Goal: Find specific page/section: Find specific page/section

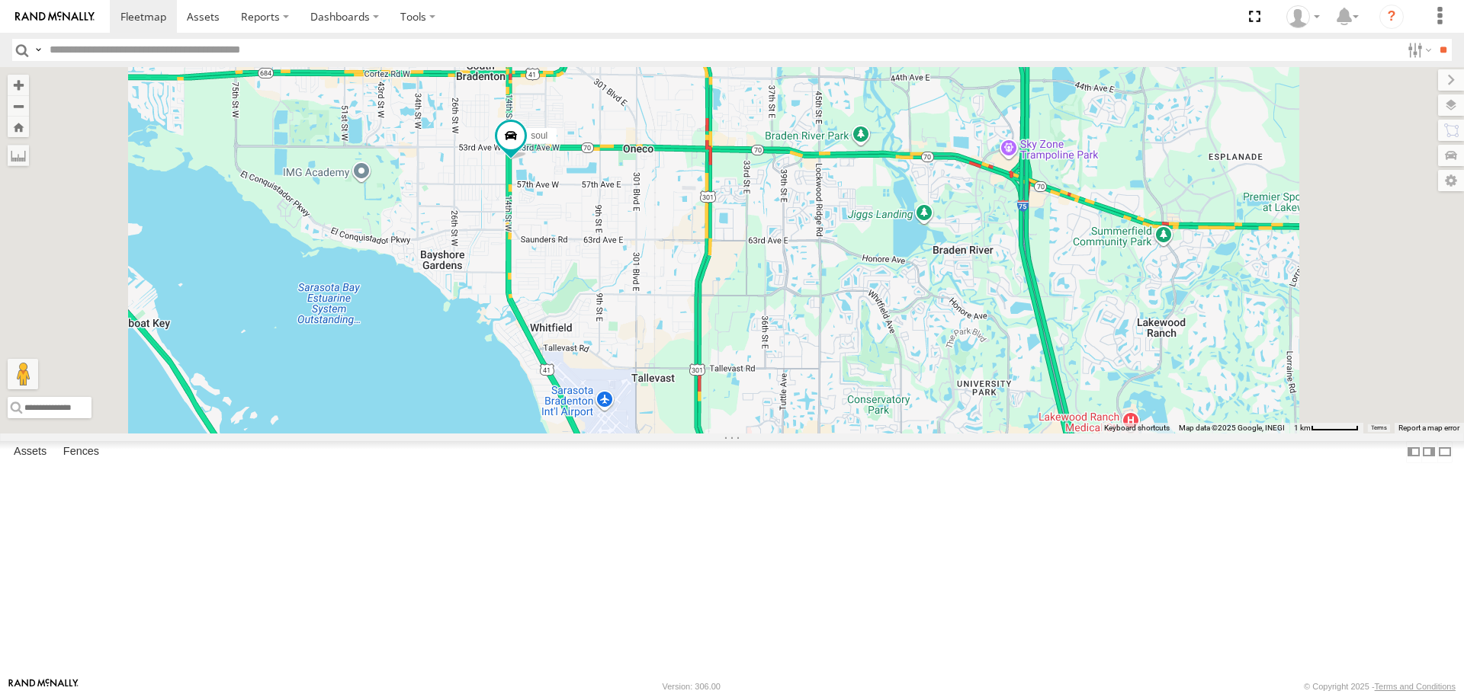
drag, startPoint x: 724, startPoint y: 216, endPoint x: 731, endPoint y: 362, distance: 145.8
click at [731, 362] on div "[PERSON_NAME] 3 soul" at bounding box center [732, 250] width 1464 height 366
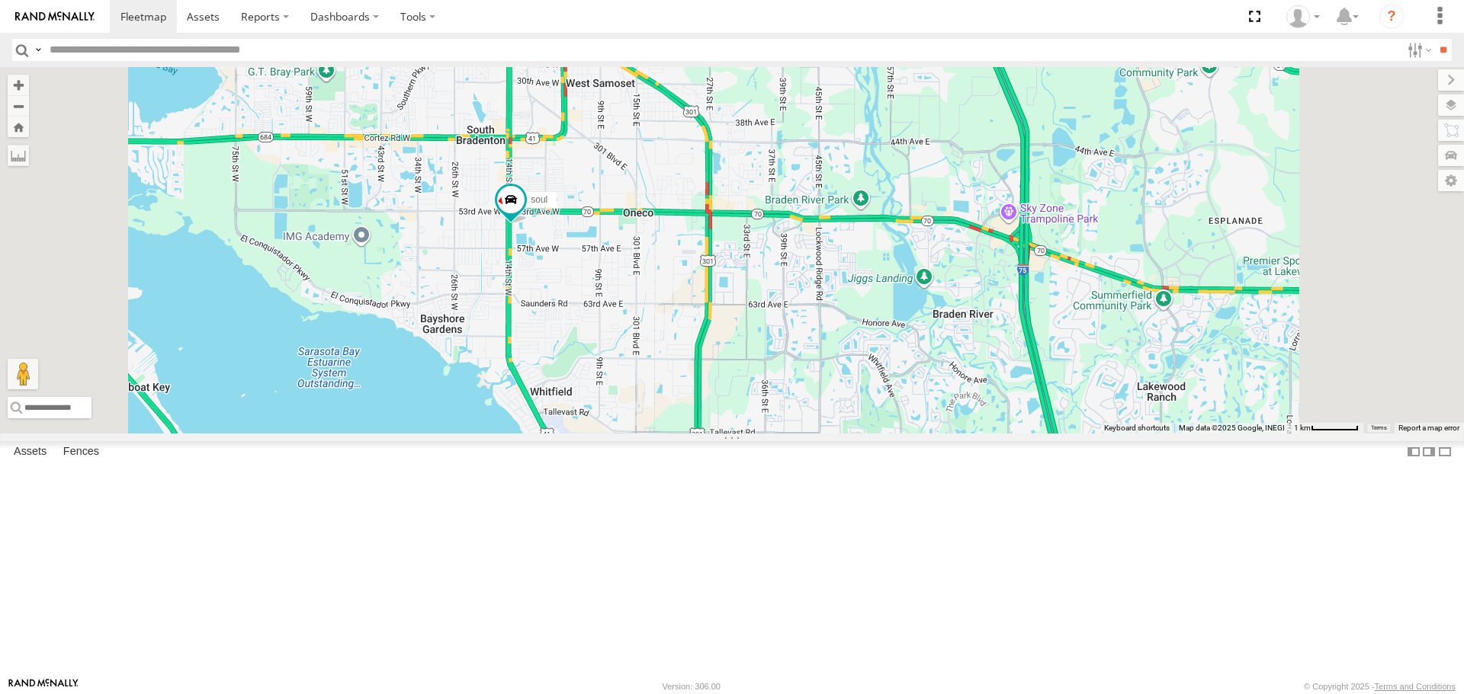
drag, startPoint x: 835, startPoint y: 326, endPoint x: 790, endPoint y: 200, distance: 133.1
click at [798, 223] on div "[PERSON_NAME] 3 soul" at bounding box center [732, 250] width 1464 height 366
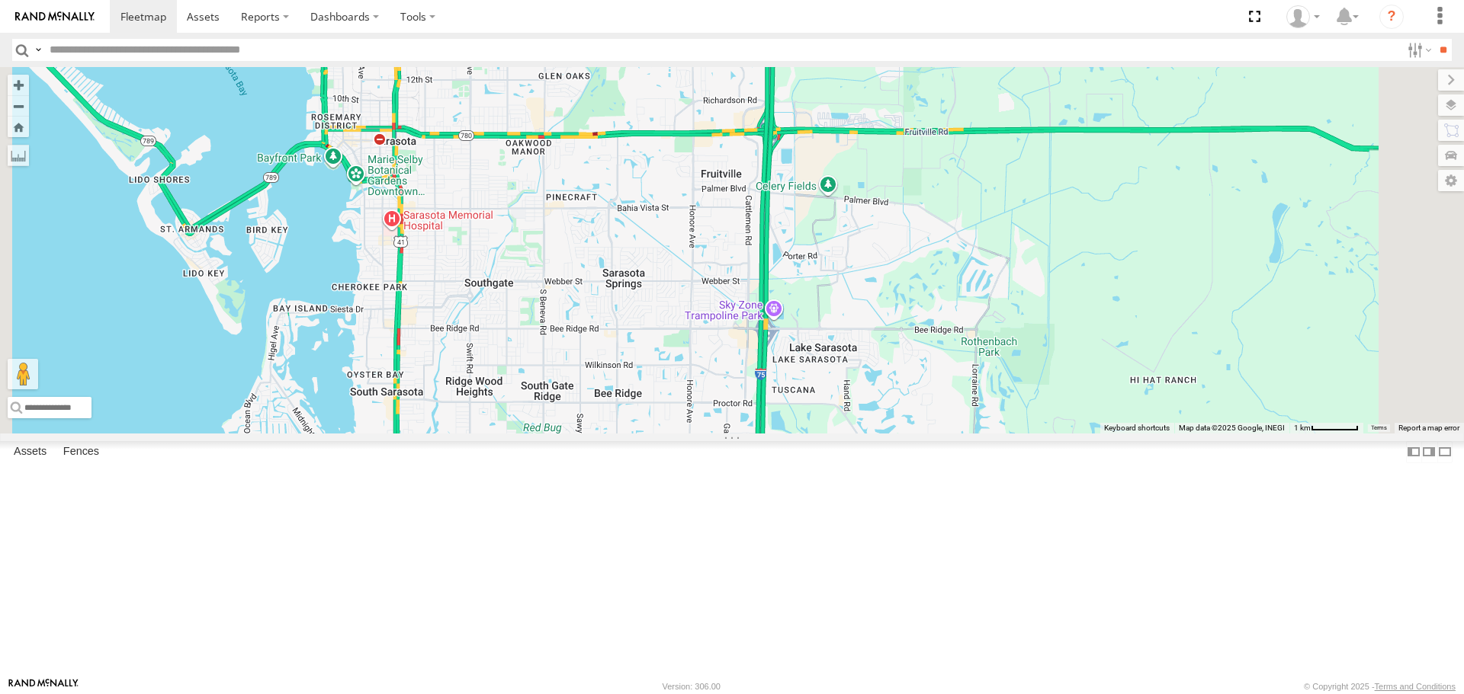
drag, startPoint x: 919, startPoint y: 156, endPoint x: 970, endPoint y: 659, distance: 505.8
click at [970, 433] on div "4" at bounding box center [732, 250] width 1464 height 366
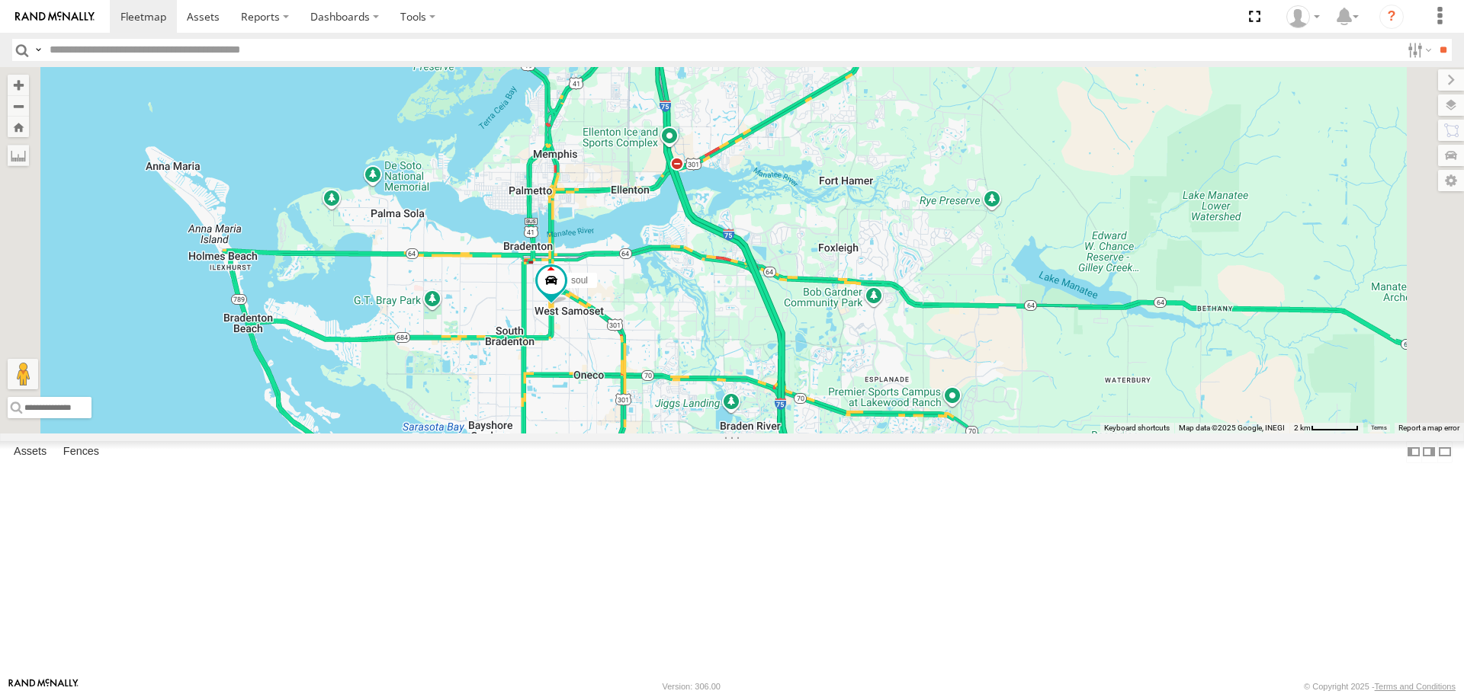
drag, startPoint x: 677, startPoint y: 419, endPoint x: 659, endPoint y: 277, distance: 142.9
click at [659, 277] on div "soul" at bounding box center [732, 250] width 1464 height 366
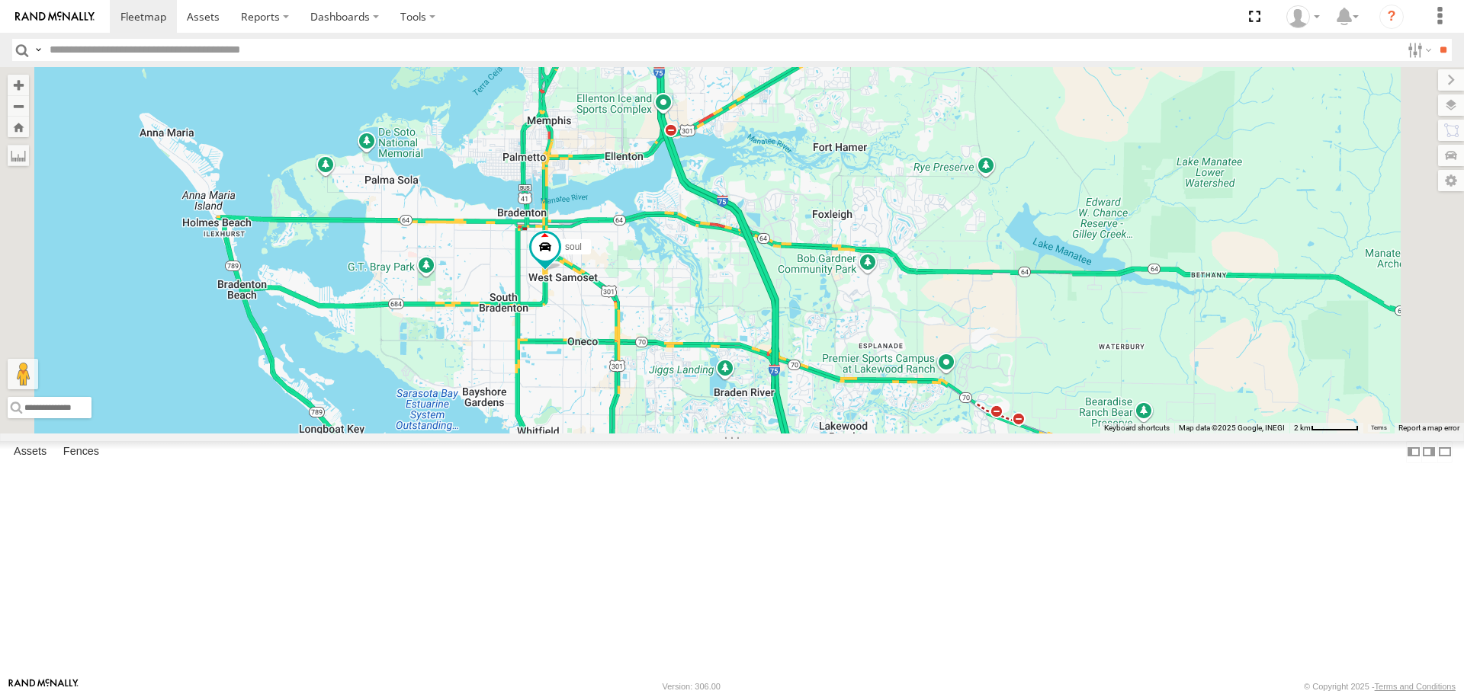
drag, startPoint x: 704, startPoint y: 482, endPoint x: 685, endPoint y: 322, distance: 161.3
click at [689, 339] on div "soul 4" at bounding box center [732, 250] width 1464 height 366
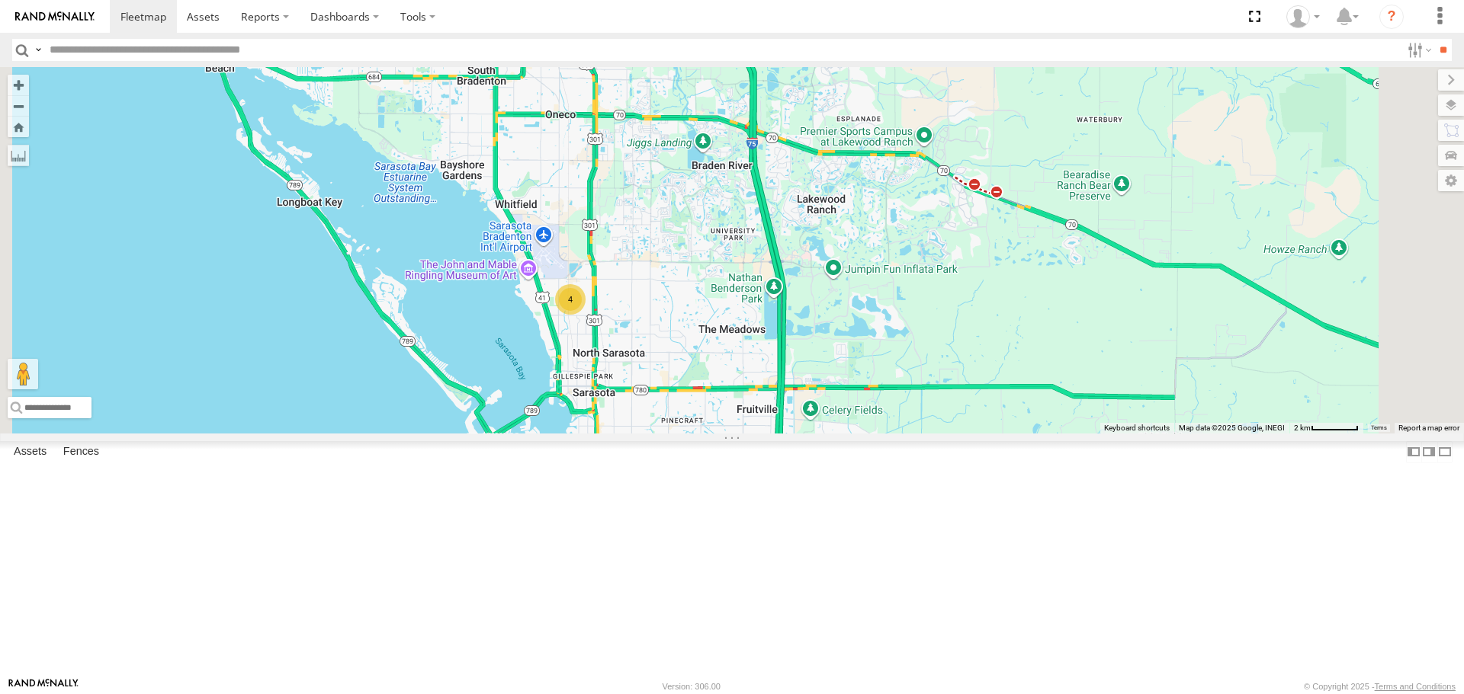
drag, startPoint x: 727, startPoint y: 512, endPoint x: 696, endPoint y: 383, distance: 131.8
click at [697, 387] on div "soul 4" at bounding box center [732, 250] width 1464 height 366
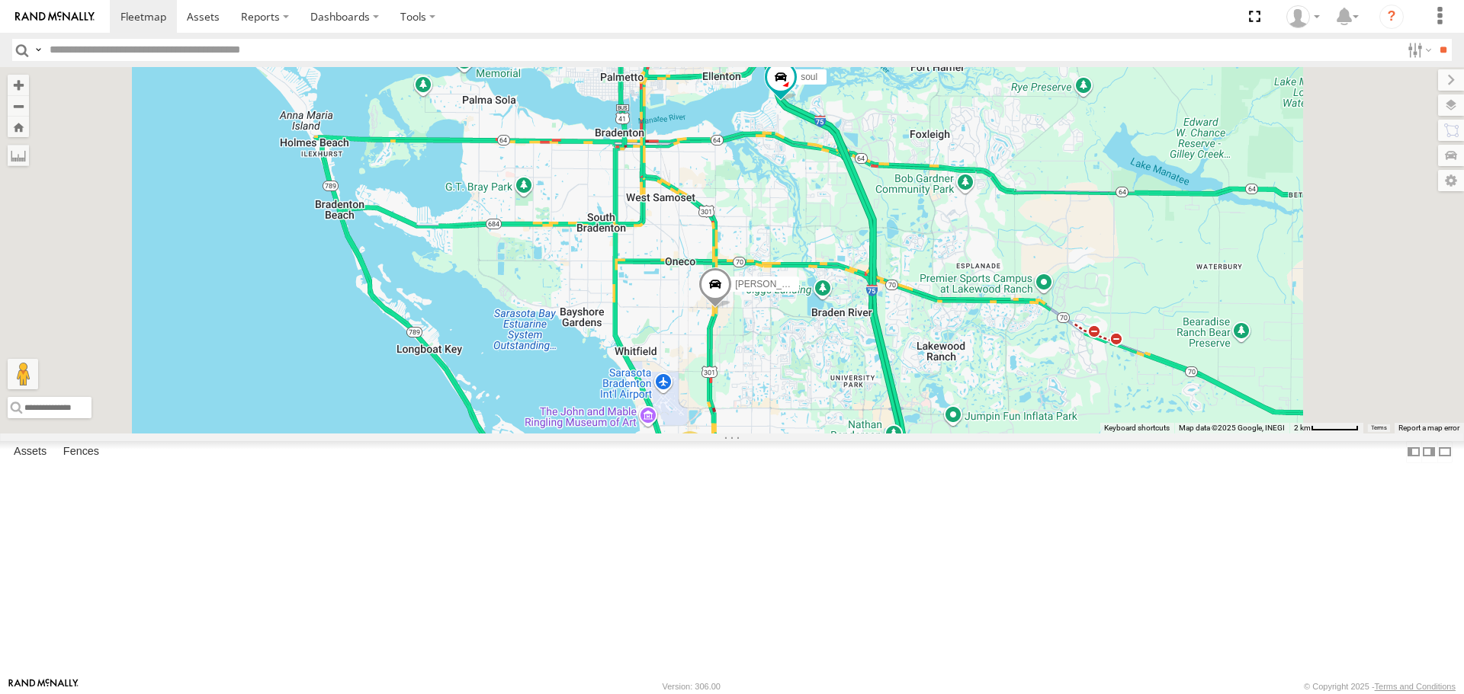
click at [705, 462] on div "3" at bounding box center [690, 446] width 30 height 30
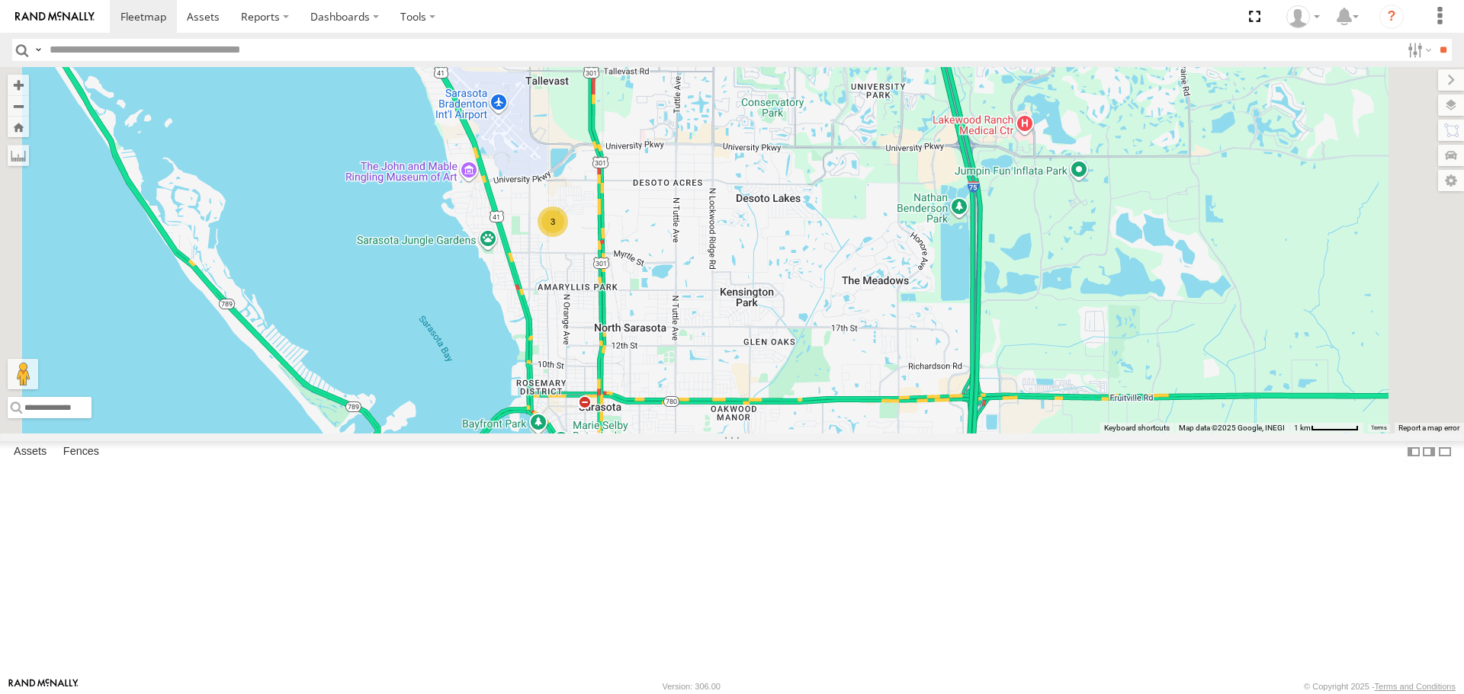
drag, startPoint x: 1112, startPoint y: 231, endPoint x: 986, endPoint y: 356, distance: 177.9
click at [986, 356] on div "[PERSON_NAME] soul 3" at bounding box center [732, 250] width 1464 height 366
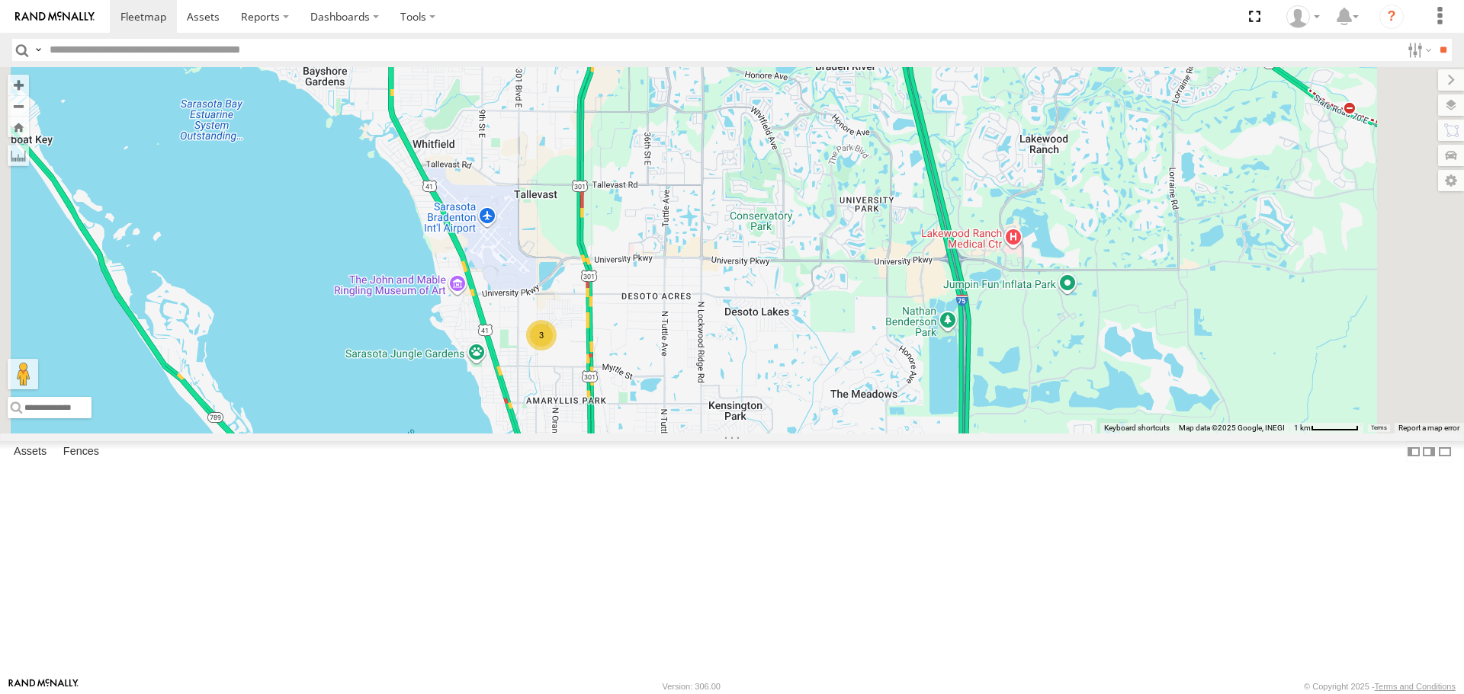
drag, startPoint x: 987, startPoint y: 394, endPoint x: 987, endPoint y: 423, distance: 29.0
click at [987, 423] on div "[PERSON_NAME] soul 3" at bounding box center [732, 250] width 1464 height 366
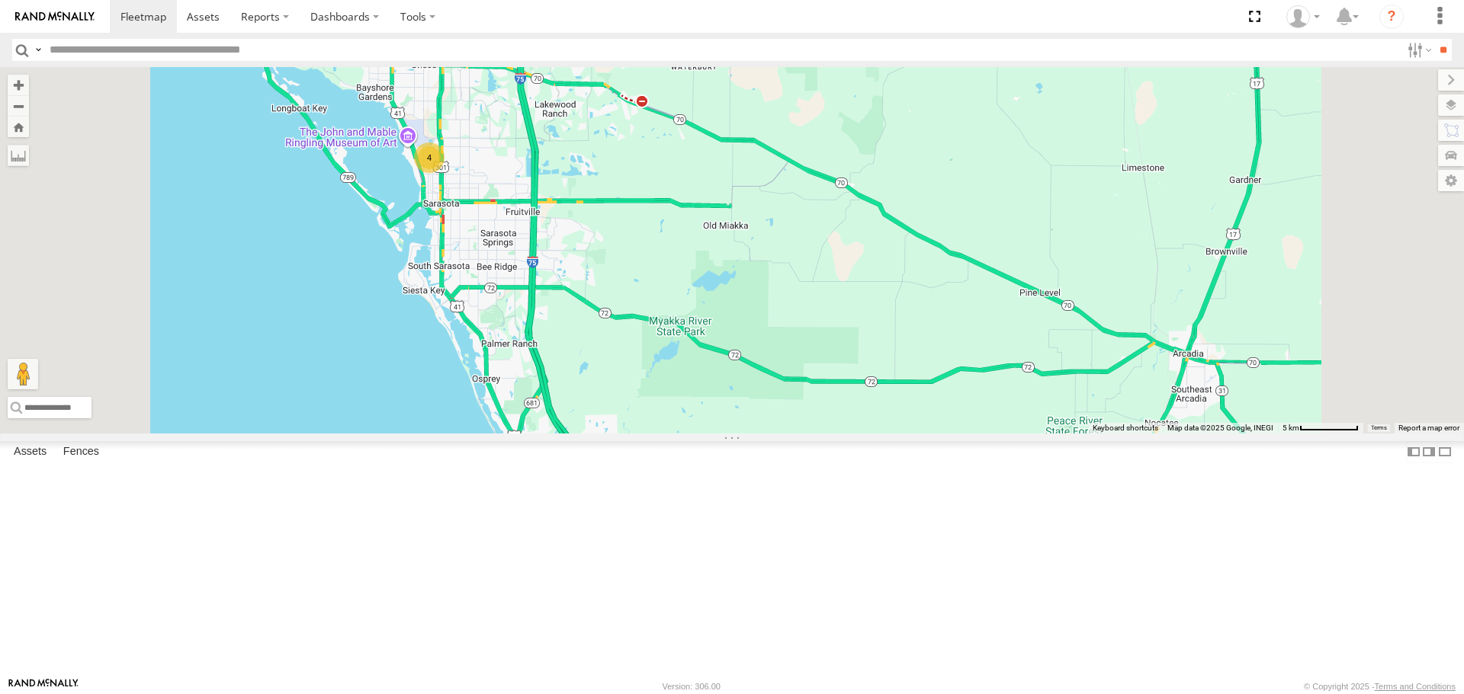
drag, startPoint x: 788, startPoint y: 324, endPoint x: 778, endPoint y: 215, distance: 109.5
click at [778, 215] on div "[PERSON_NAME] 4" at bounding box center [732, 250] width 1464 height 366
